Goal: Find specific page/section: Find specific page/section

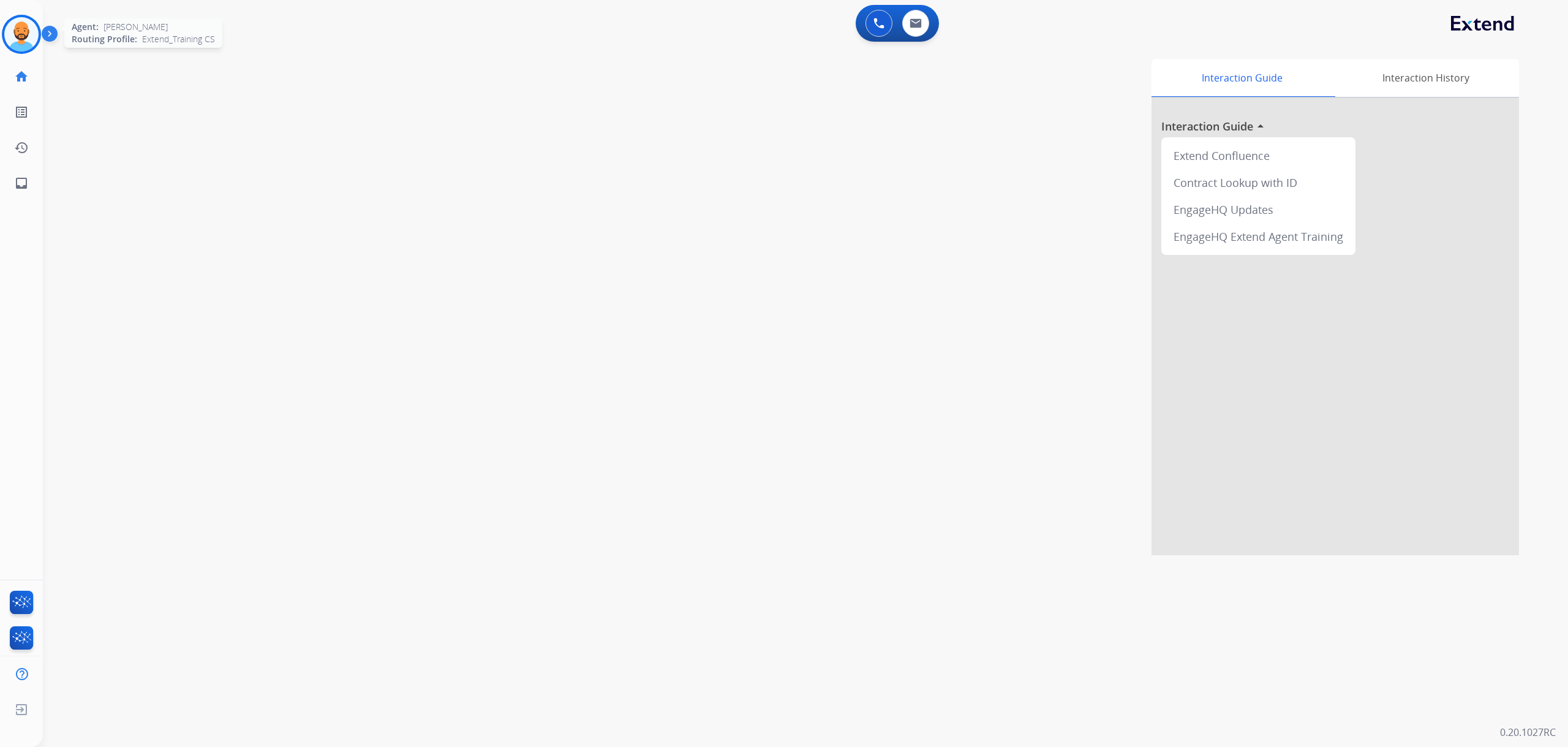
click at [38, 40] on div at bounding box center [21, 34] width 39 height 39
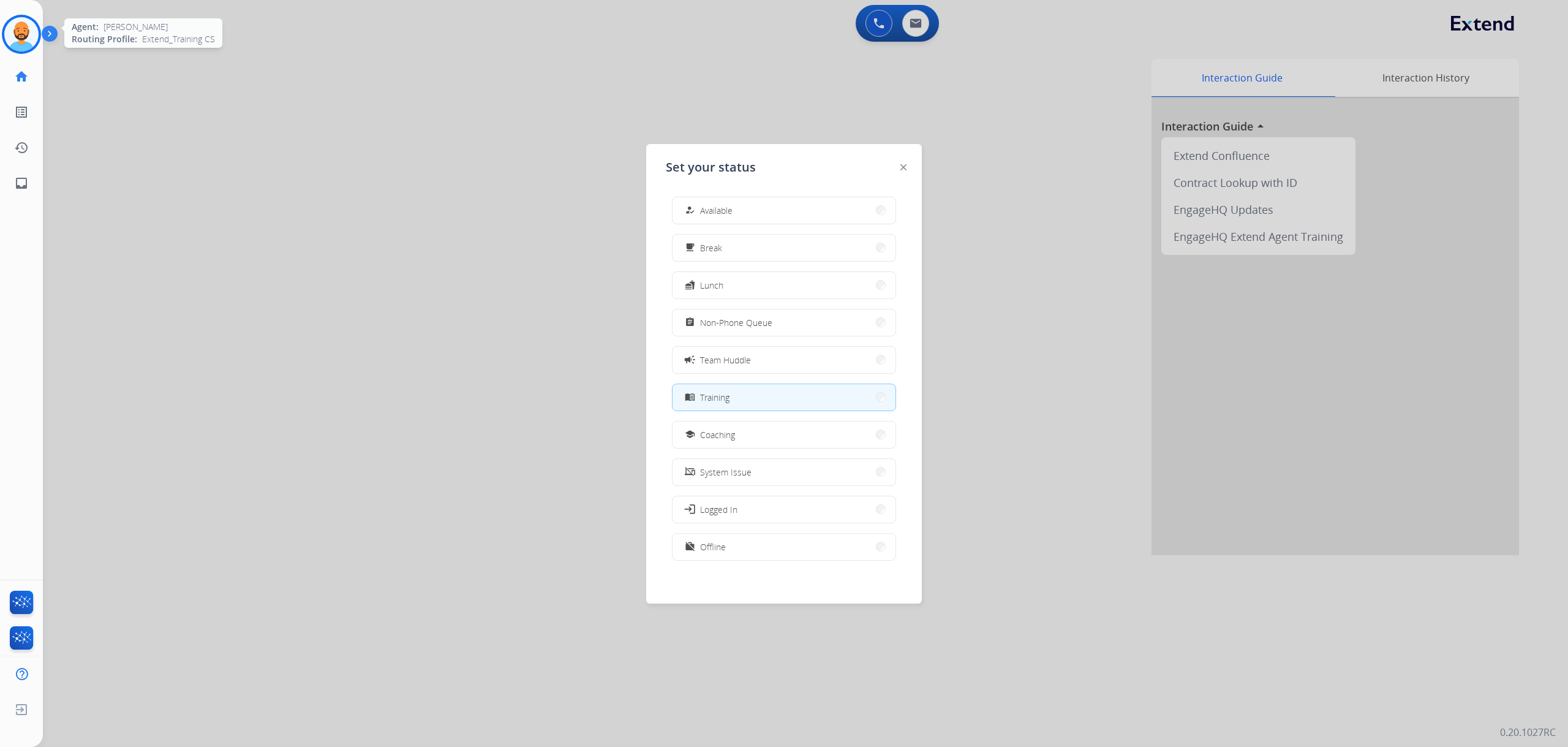
click at [38, 40] on div at bounding box center [21, 34] width 39 height 39
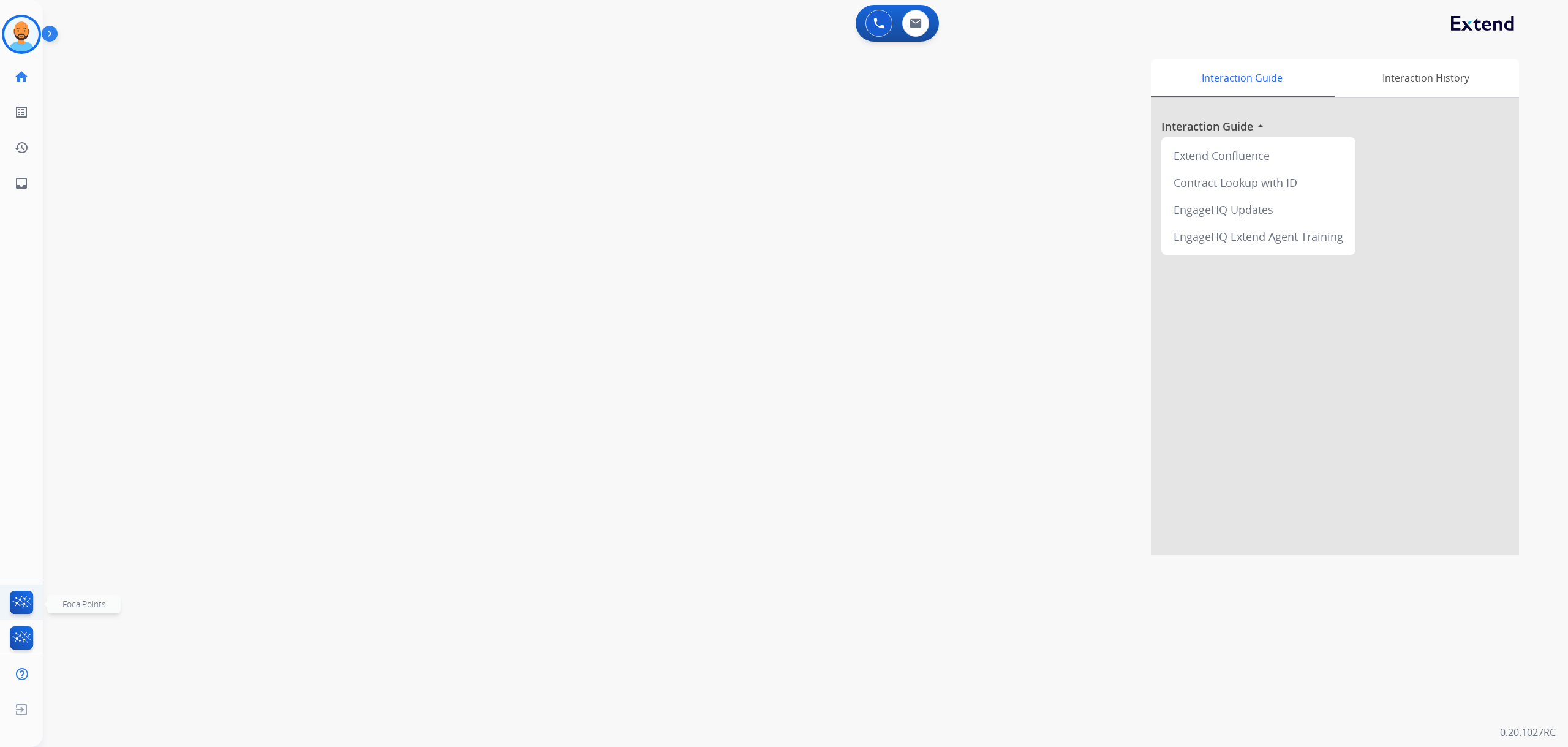
click at [30, 601] on img at bounding box center [22, 605] width 29 height 28
